Goal: Task Accomplishment & Management: Manage account settings

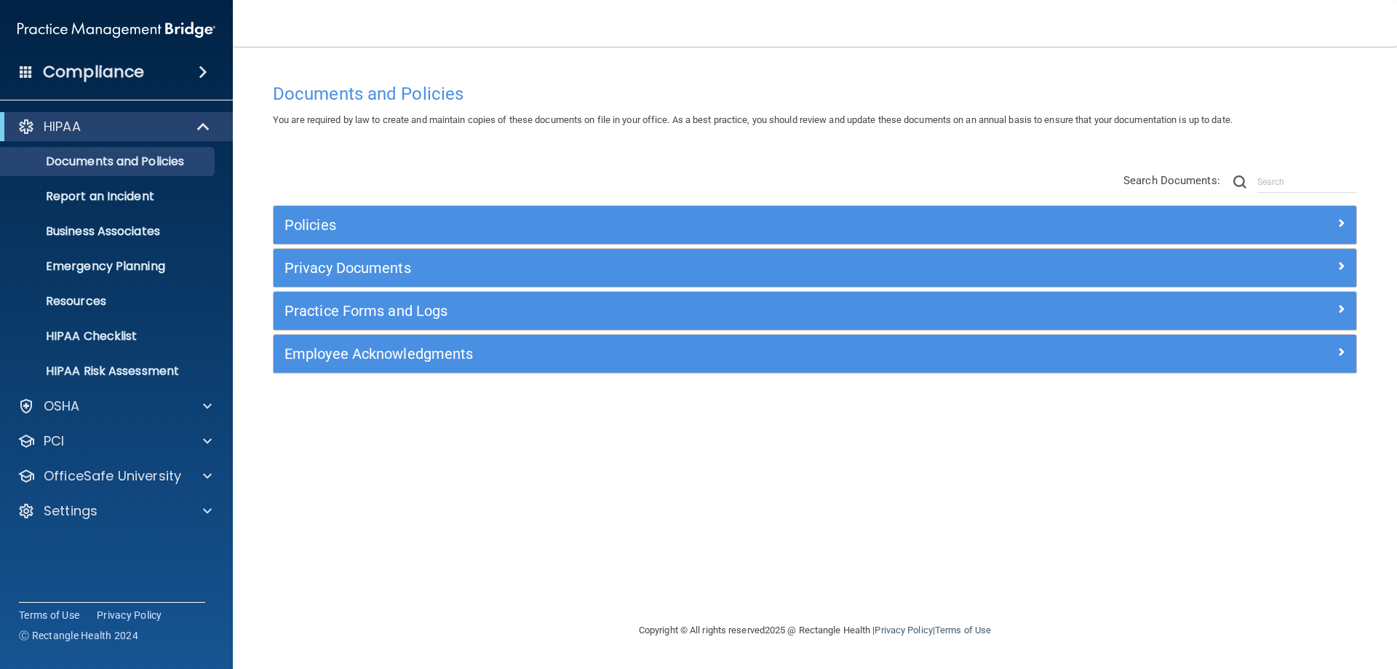
click at [584, 483] on div "Documents and Policies You are required by law to create and maintain copies of…" at bounding box center [815, 349] width 1106 height 546
click at [97, 413] on div "OSHA" at bounding box center [97, 405] width 180 height 17
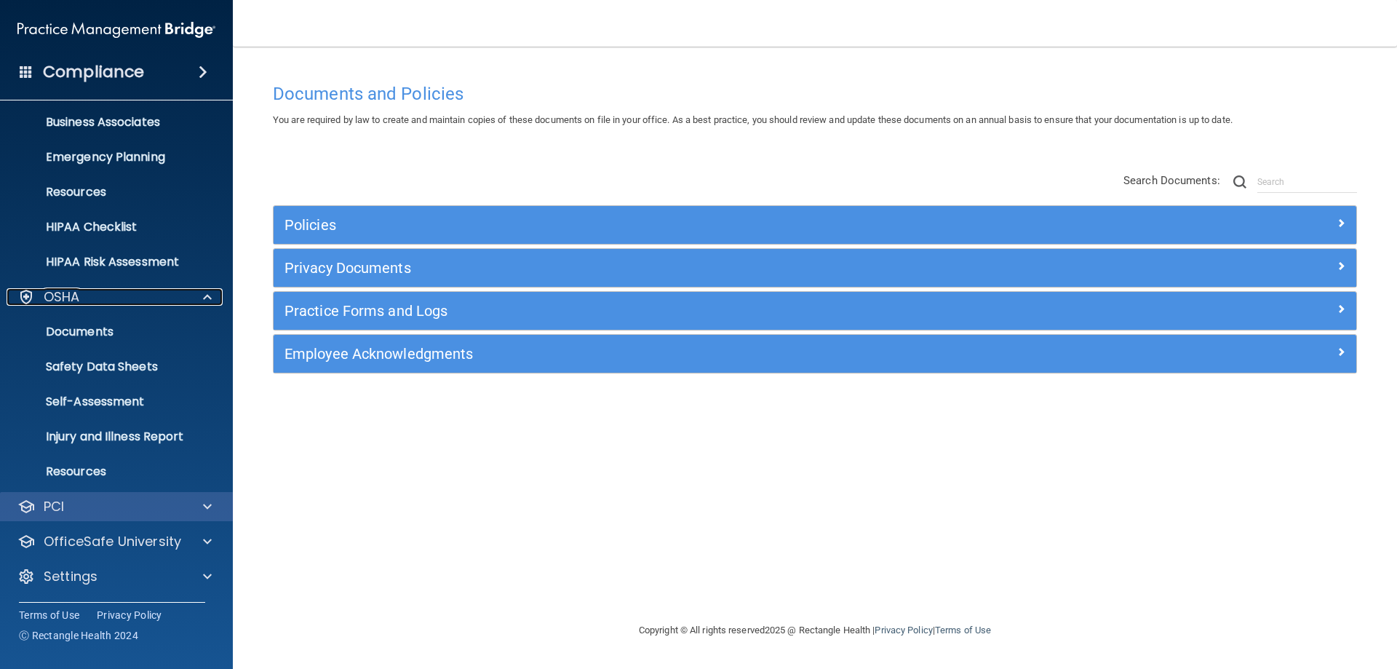
scroll to position [110, 0]
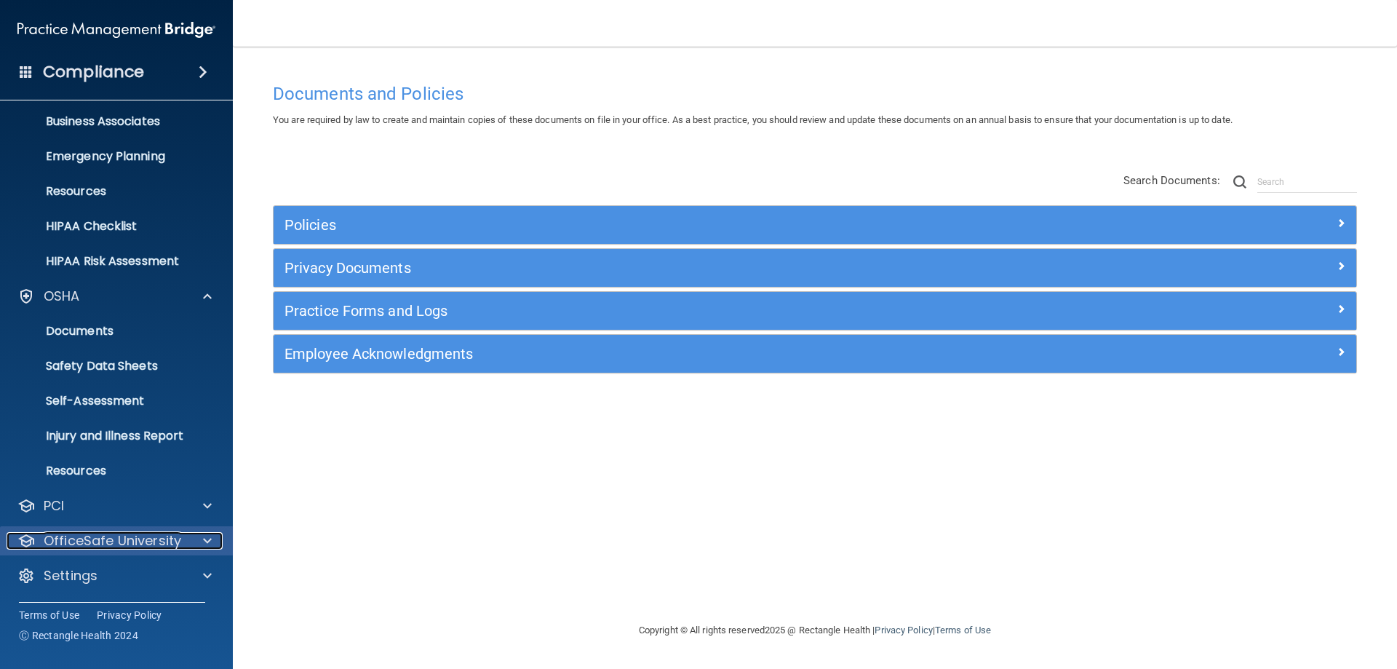
click at [116, 536] on p "OfficeSafe University" at bounding box center [113, 540] width 138 height 17
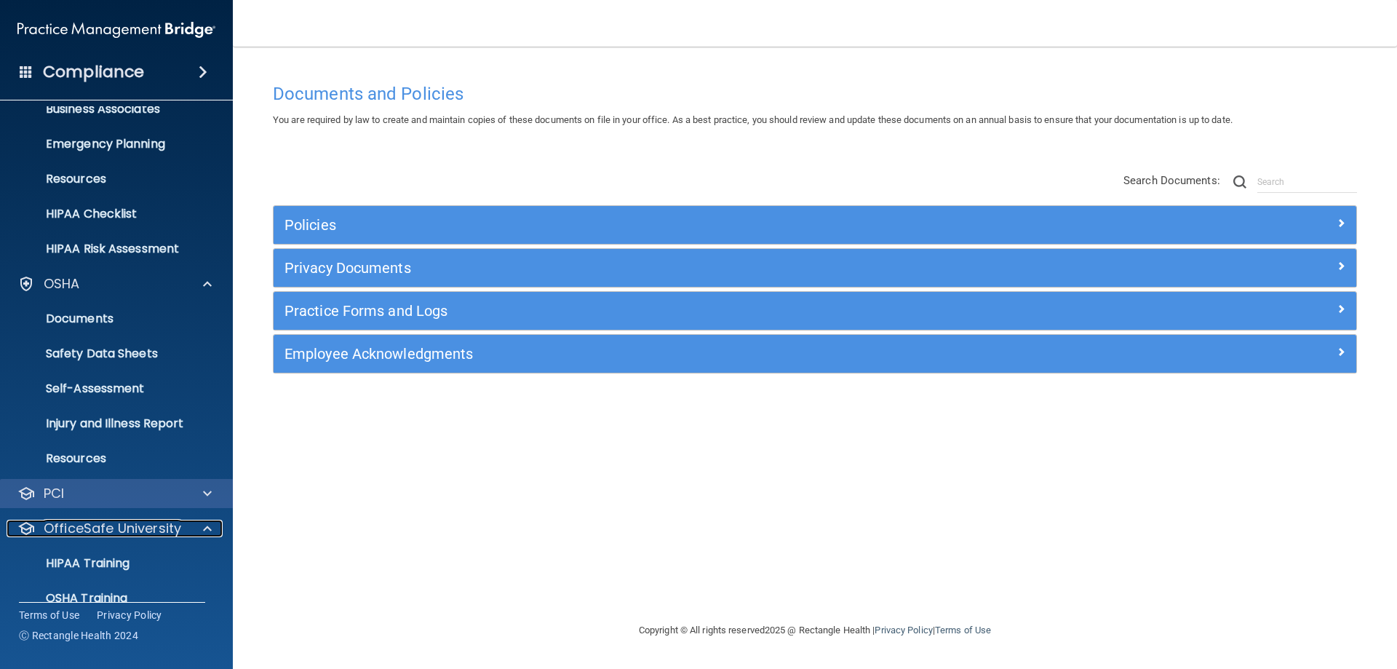
scroll to position [215, 0]
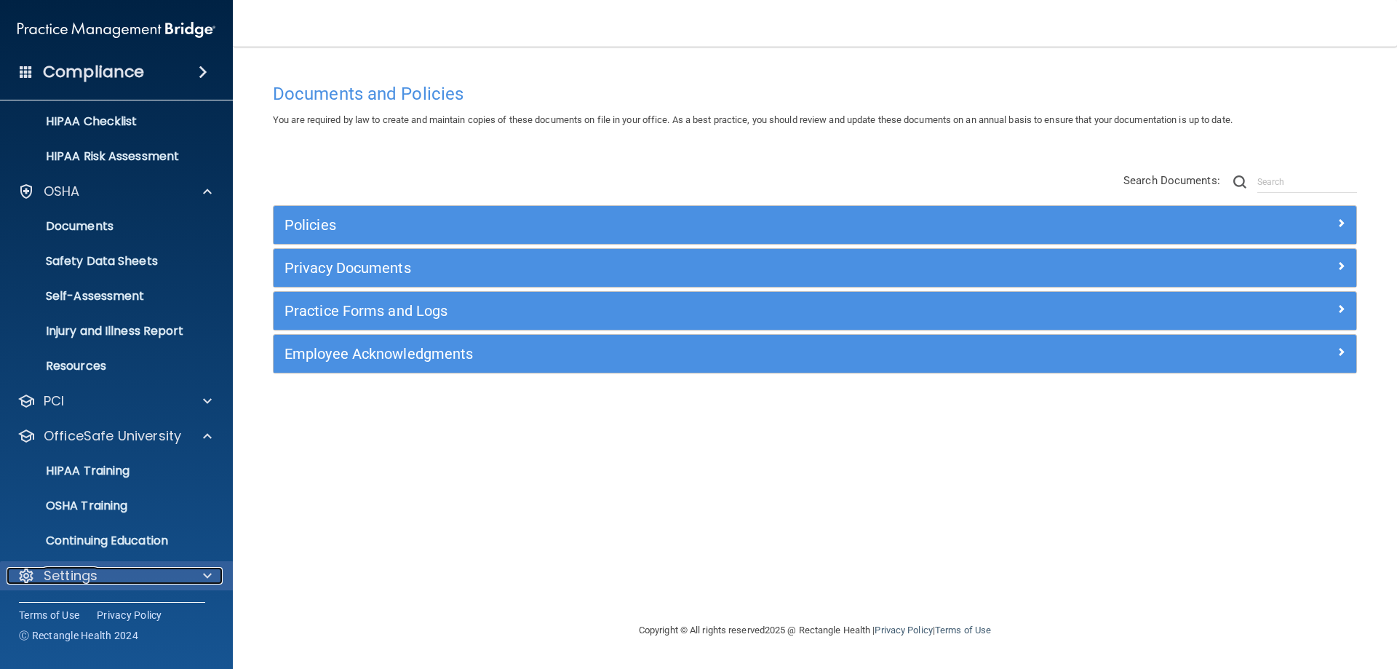
click at [198, 575] on div at bounding box center [205, 575] width 36 height 17
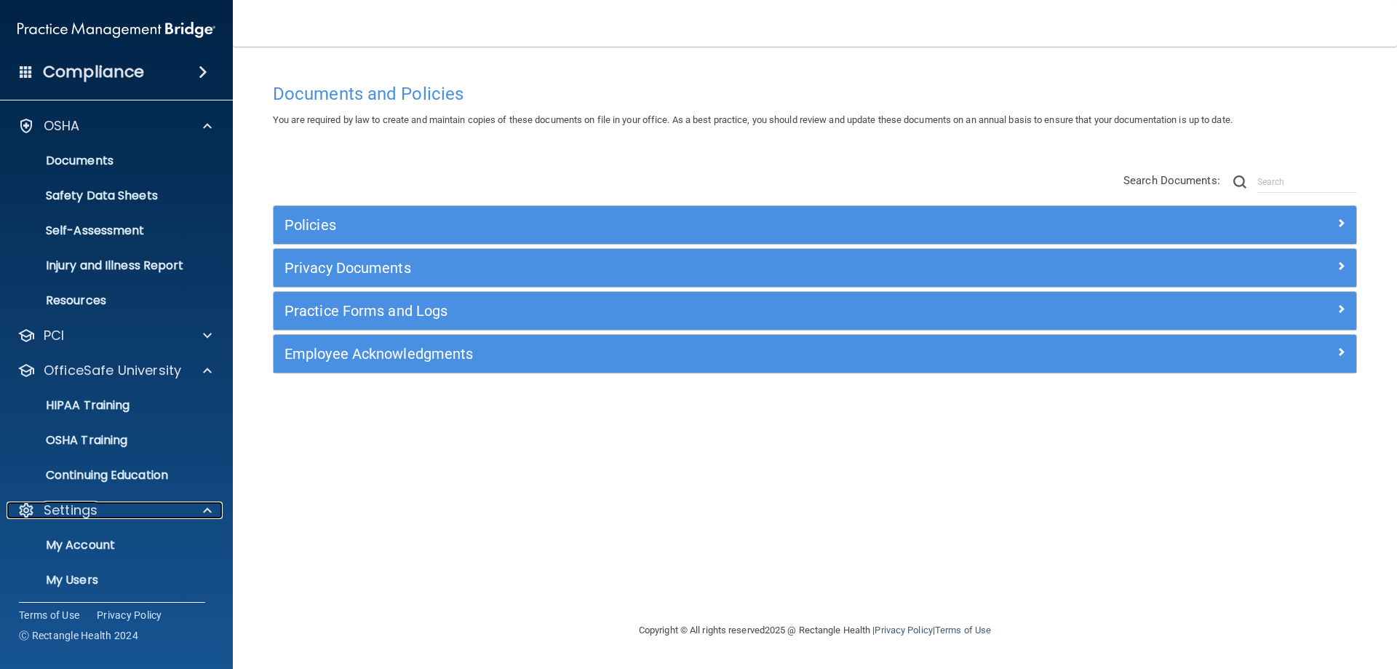
scroll to position [354, 0]
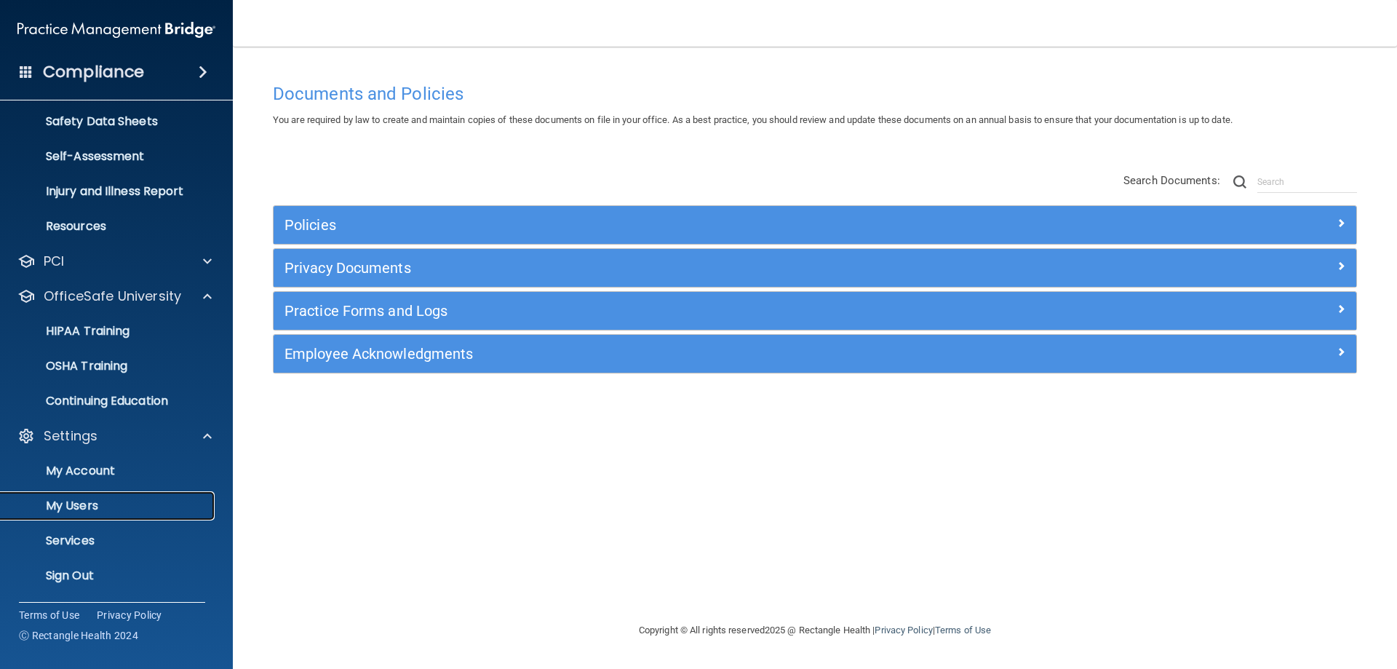
click at [81, 507] on p "My Users" at bounding box center [108, 506] width 199 height 15
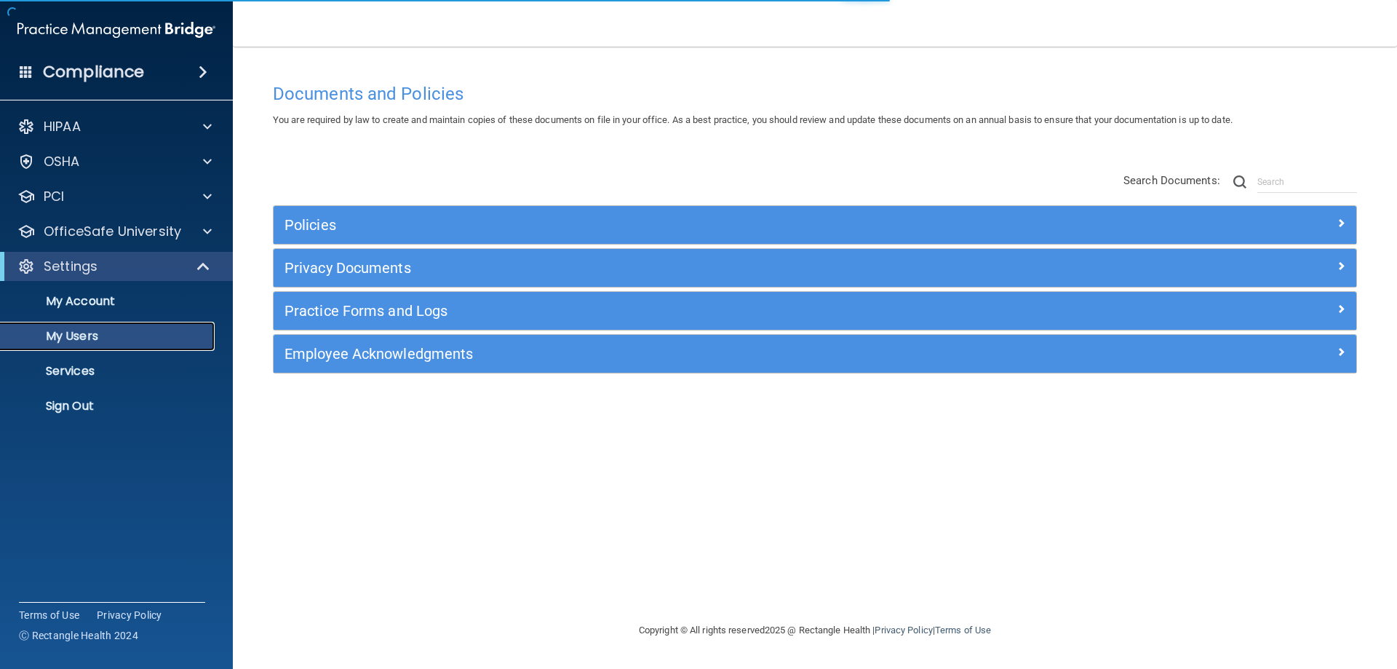
select select "20"
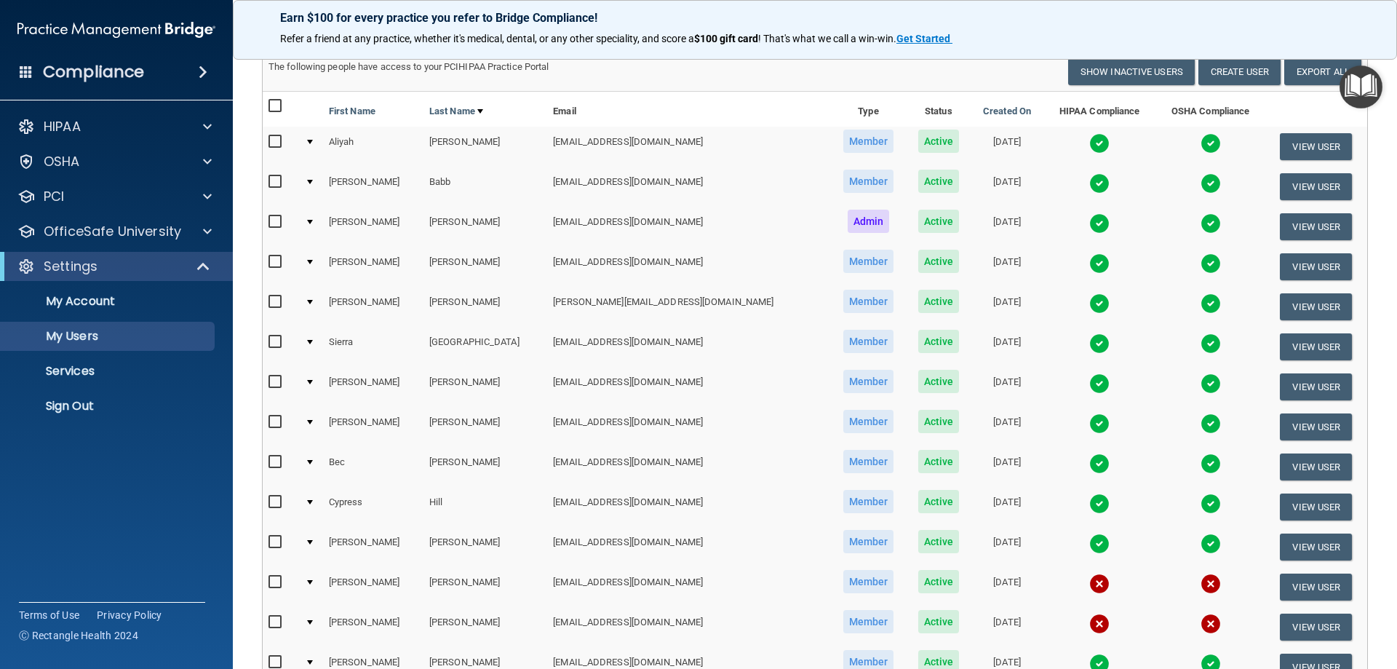
scroll to position [496, 0]
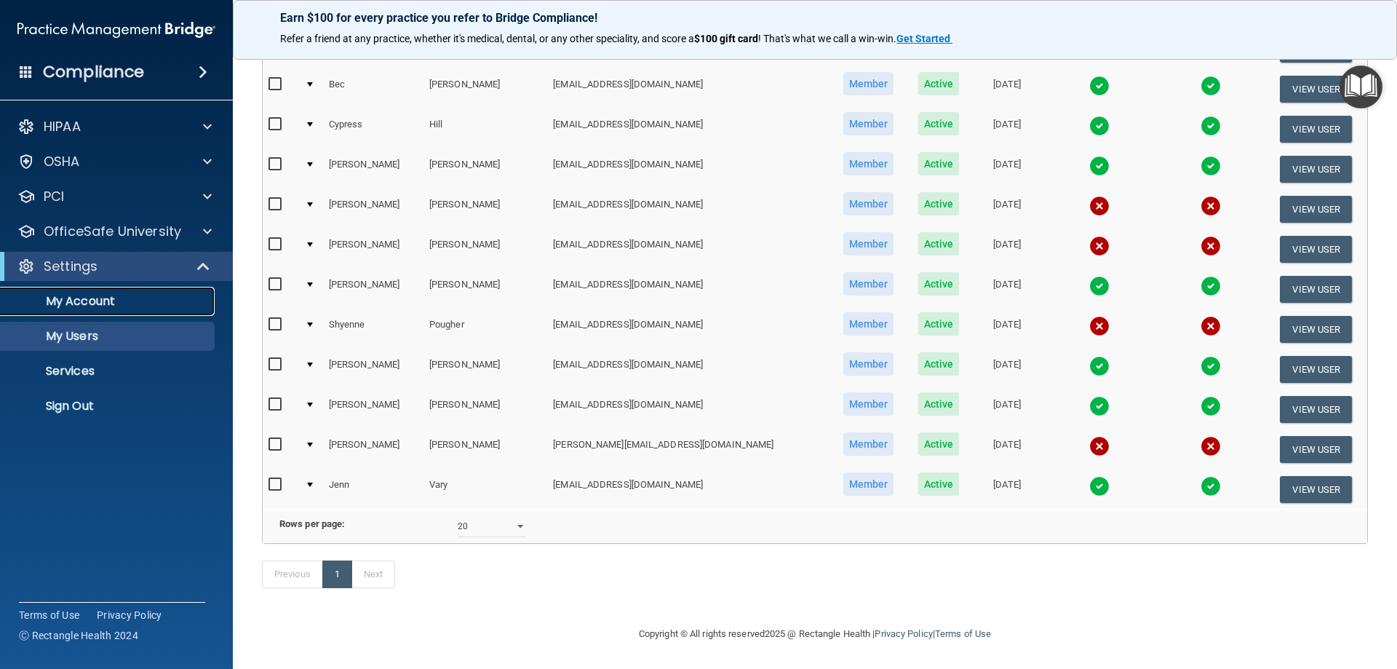
click at [79, 309] on link "My Account" at bounding box center [99, 301] width 229 height 29
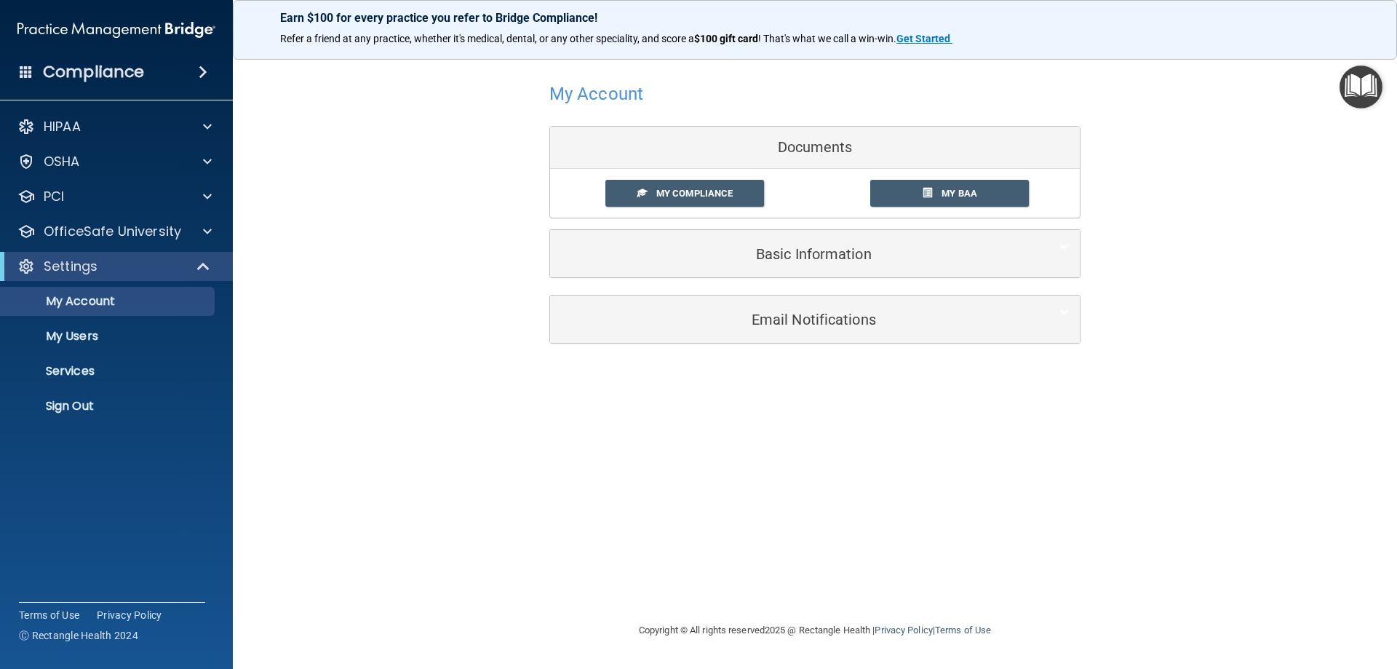
click at [202, 65] on span at bounding box center [203, 71] width 9 height 17
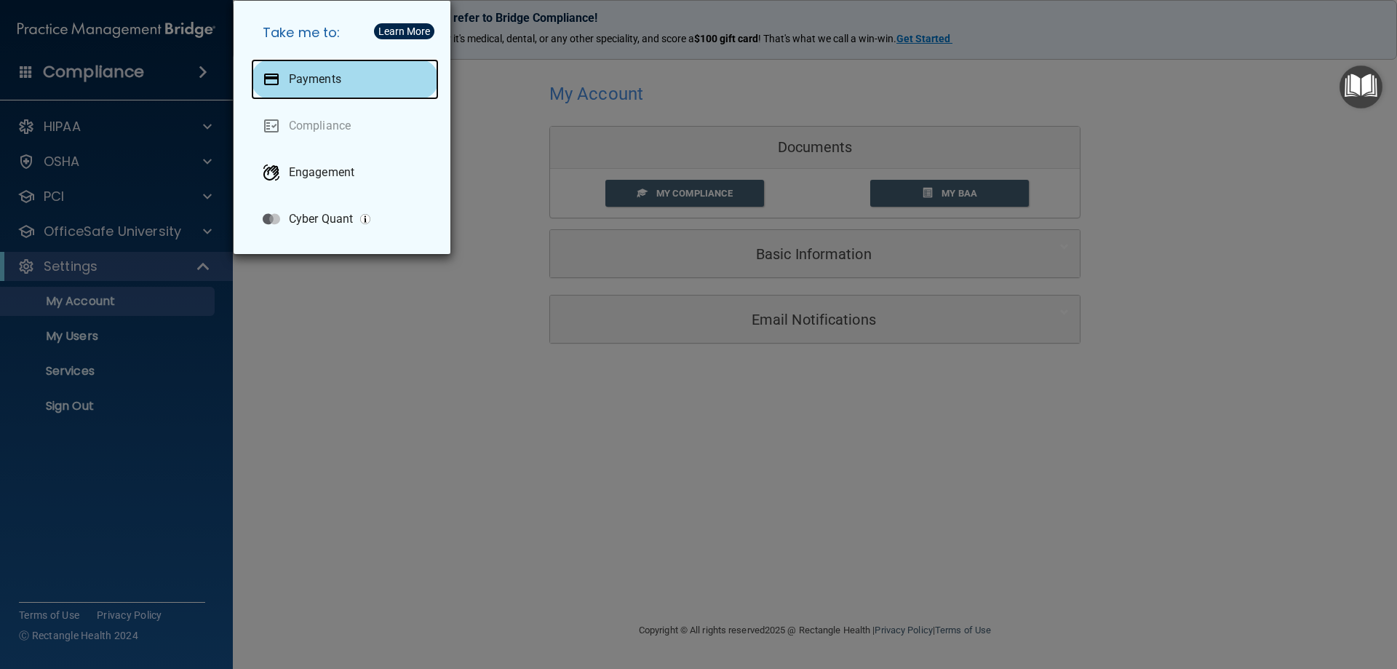
click at [303, 75] on p "Payments" at bounding box center [315, 79] width 52 height 15
